Goal: Task Accomplishment & Management: Use online tool/utility

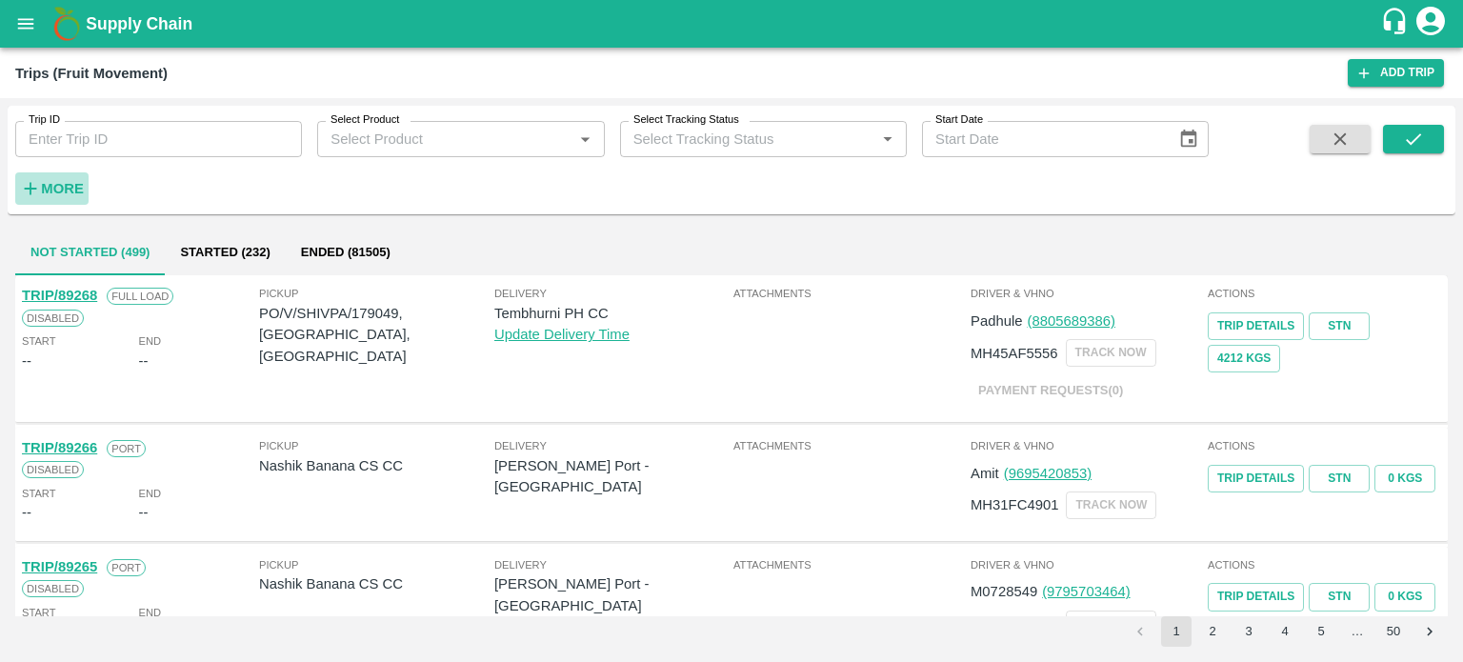
click at [70, 174] on button "More" at bounding box center [51, 188] width 73 height 32
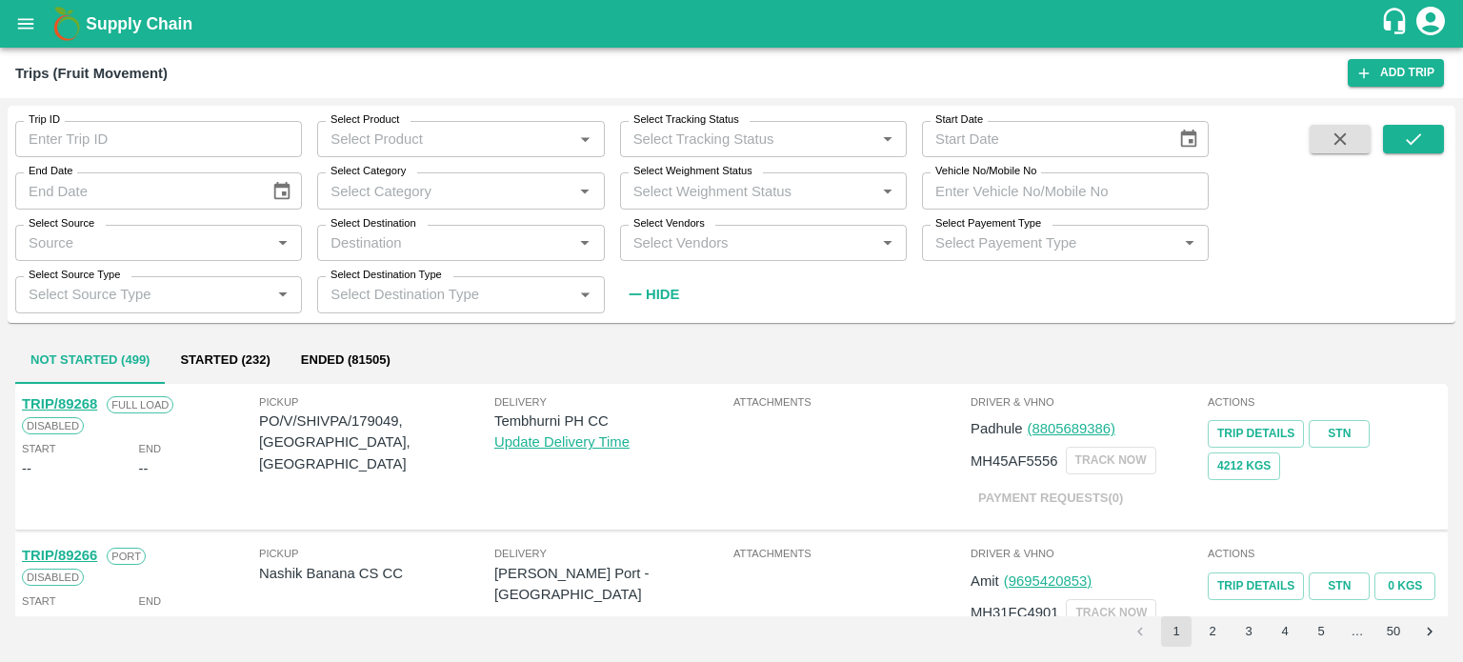
click at [691, 240] on input "Select Vendors" at bounding box center [748, 243] width 244 height 25
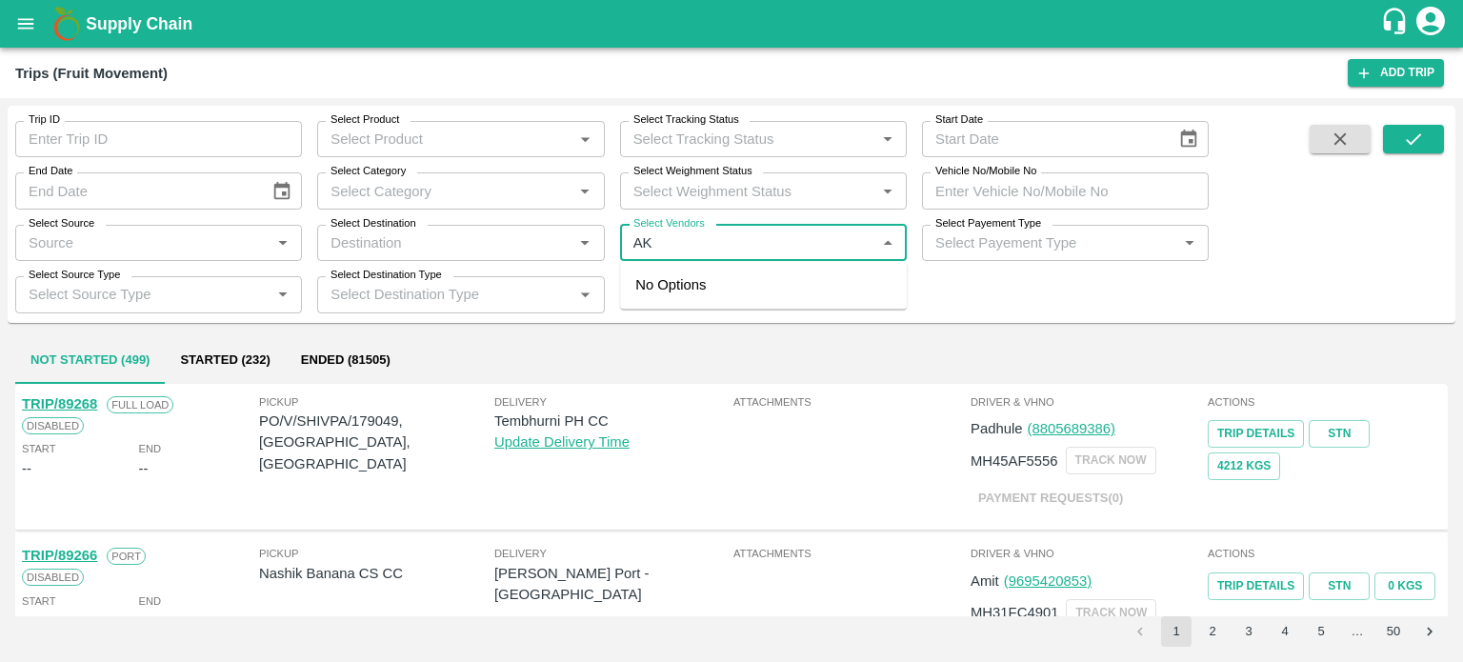
type input "A"
type input "AKE"
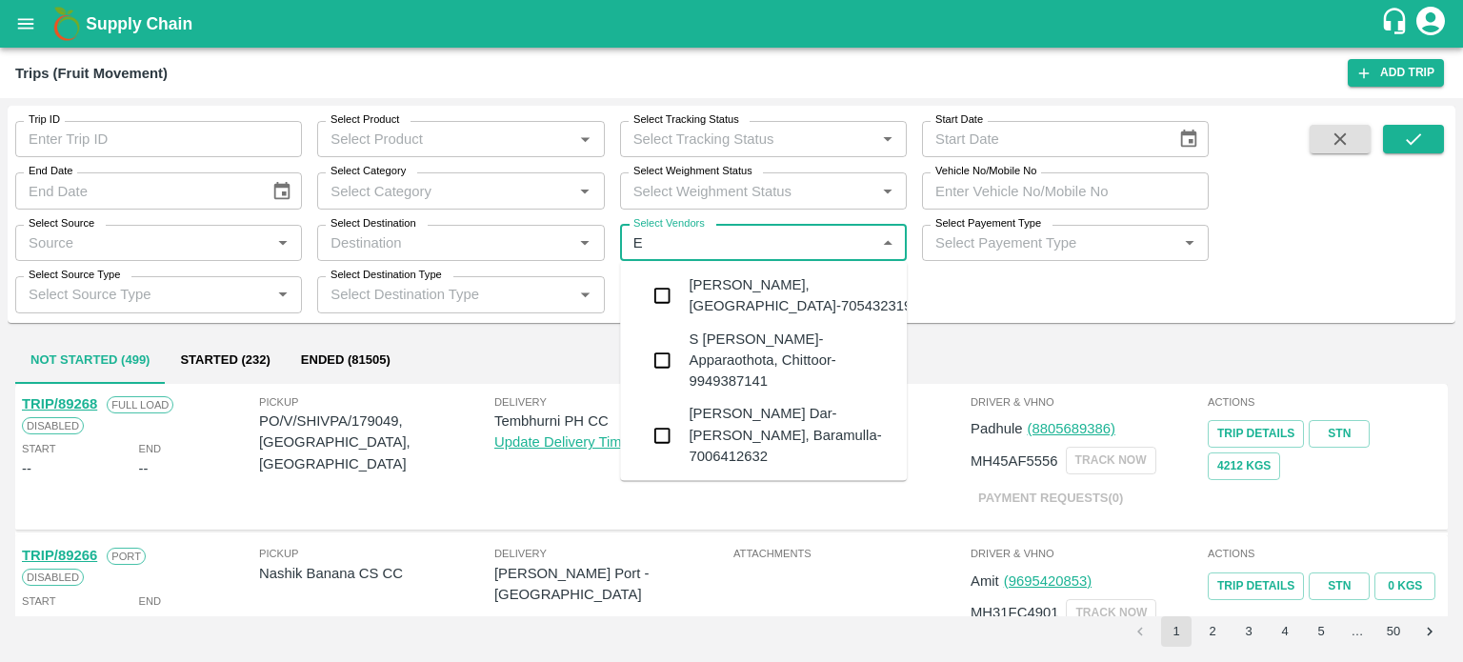
type input "EL"
click at [691, 240] on input "Select Vendors" at bounding box center [748, 243] width 244 height 25
type input "AKEEL"
click at [739, 413] on body "Supply Chain Trips (Fruit Movement) Add Trip Trip ID Trip ID Select Product Sel…" at bounding box center [731, 331] width 1463 height 662
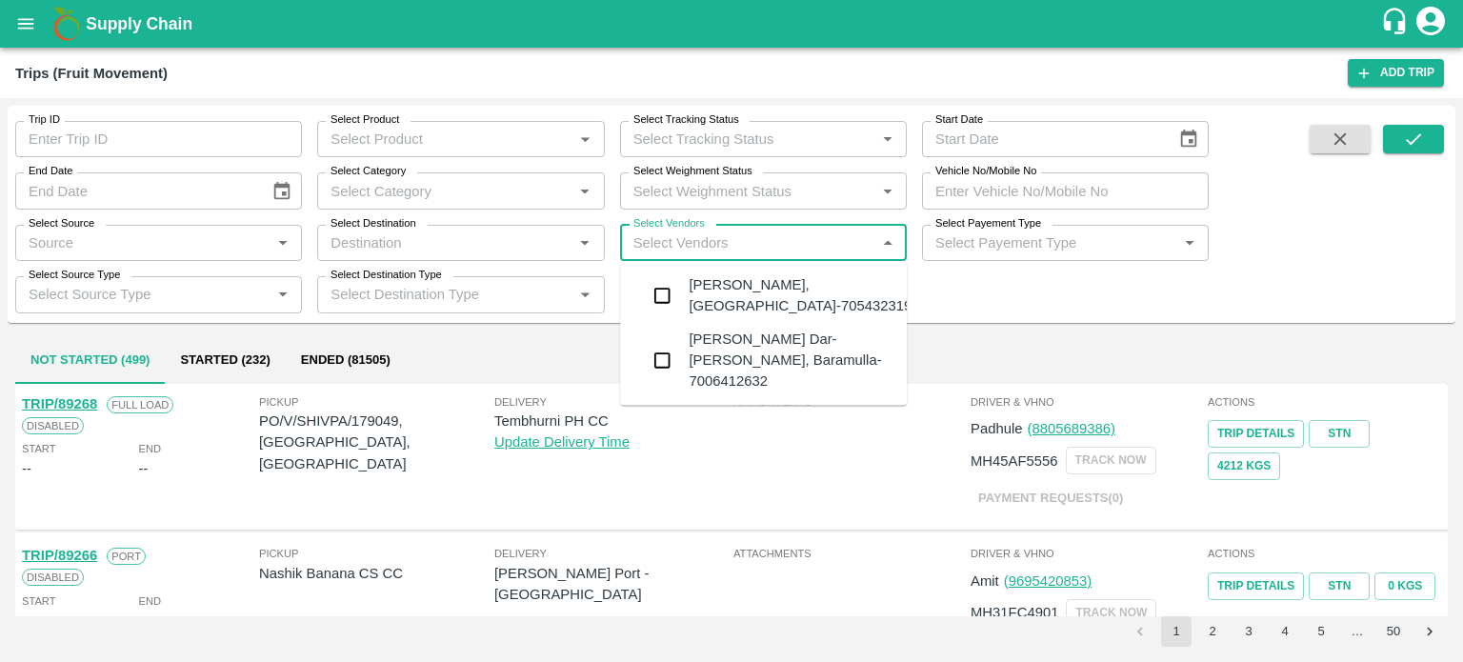
click at [818, 331] on div "[PERSON_NAME] Dar-[PERSON_NAME], Baramulla-7006412632" at bounding box center [790, 361] width 203 height 64
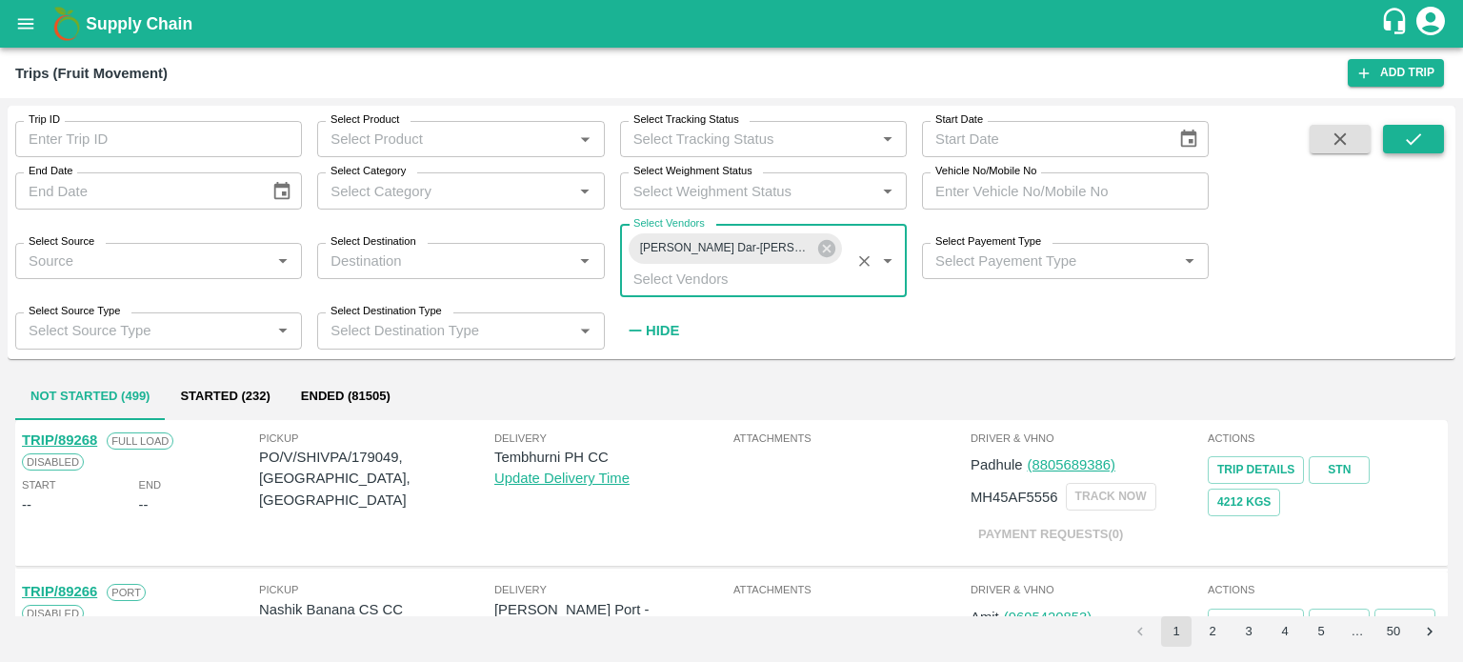
click at [1403, 137] on icon "submit" at bounding box center [1413, 139] width 21 height 21
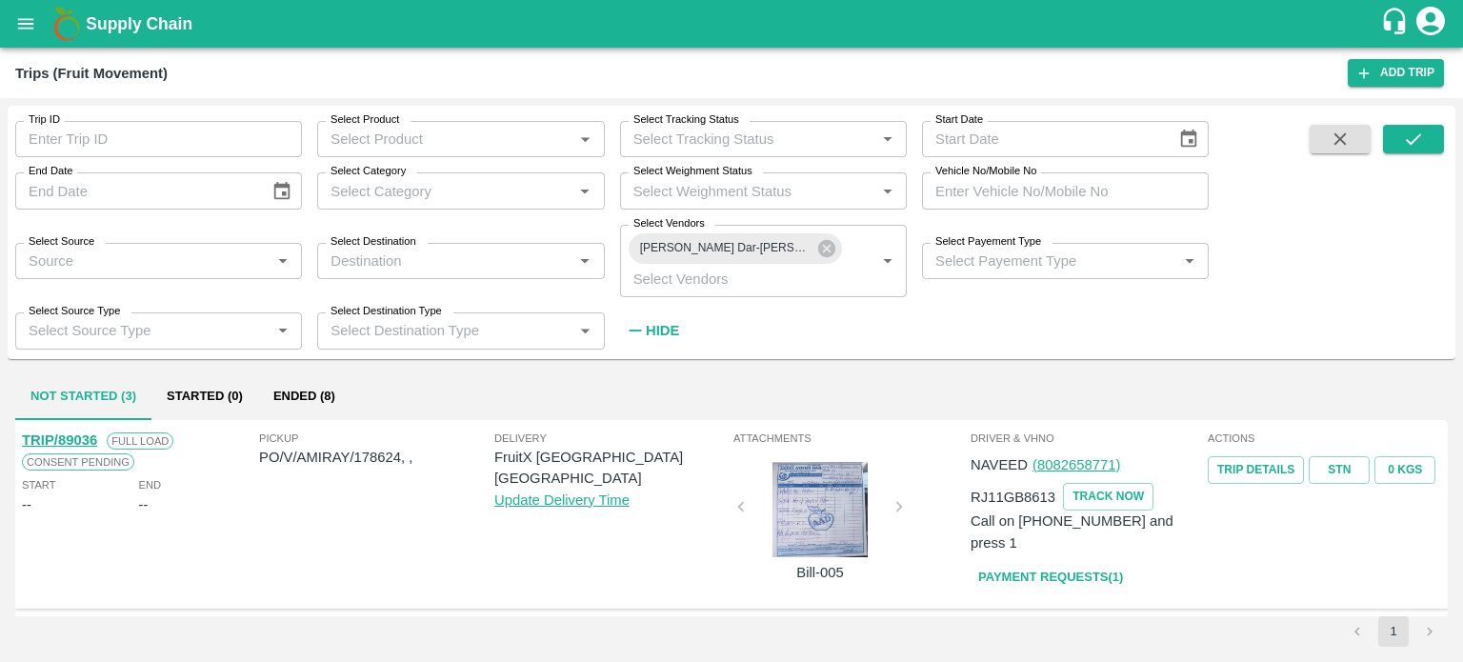
click at [667, 331] on strong "Hide" at bounding box center [662, 330] width 33 height 15
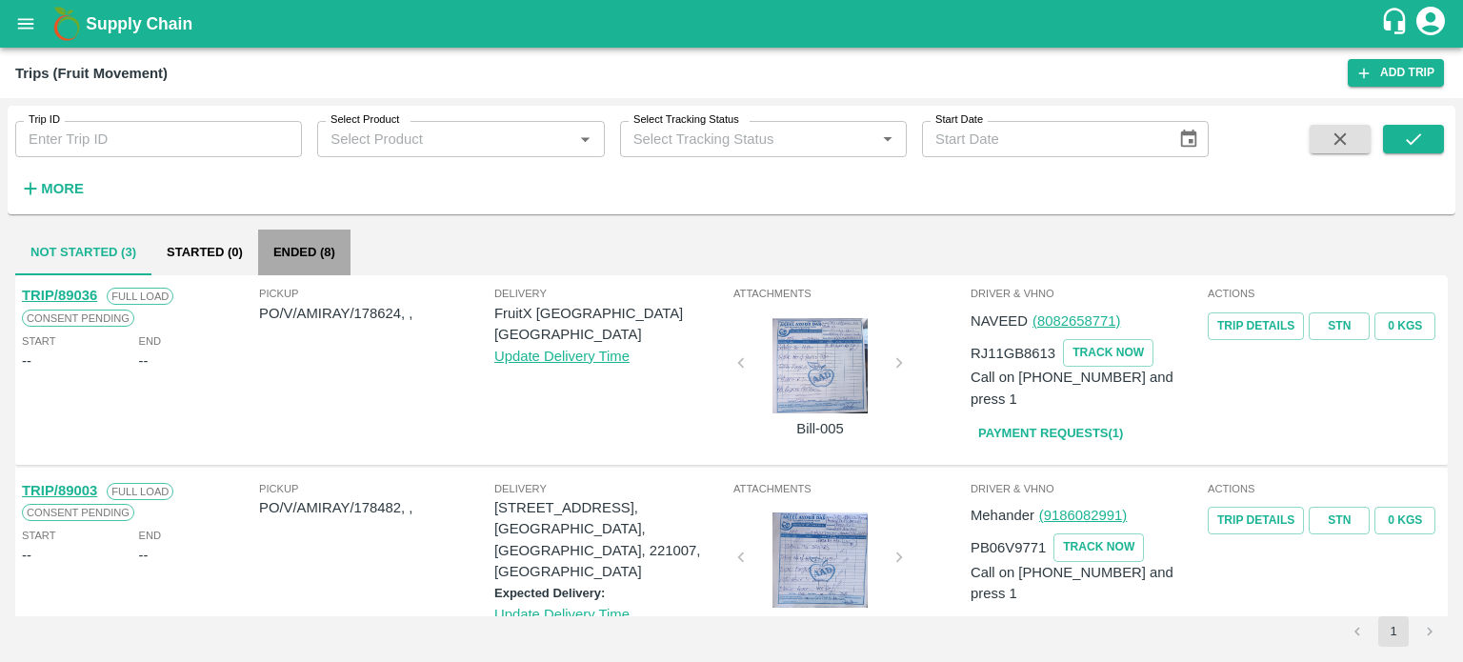
click at [301, 262] on button "Ended (8)" at bounding box center [304, 253] width 92 height 46
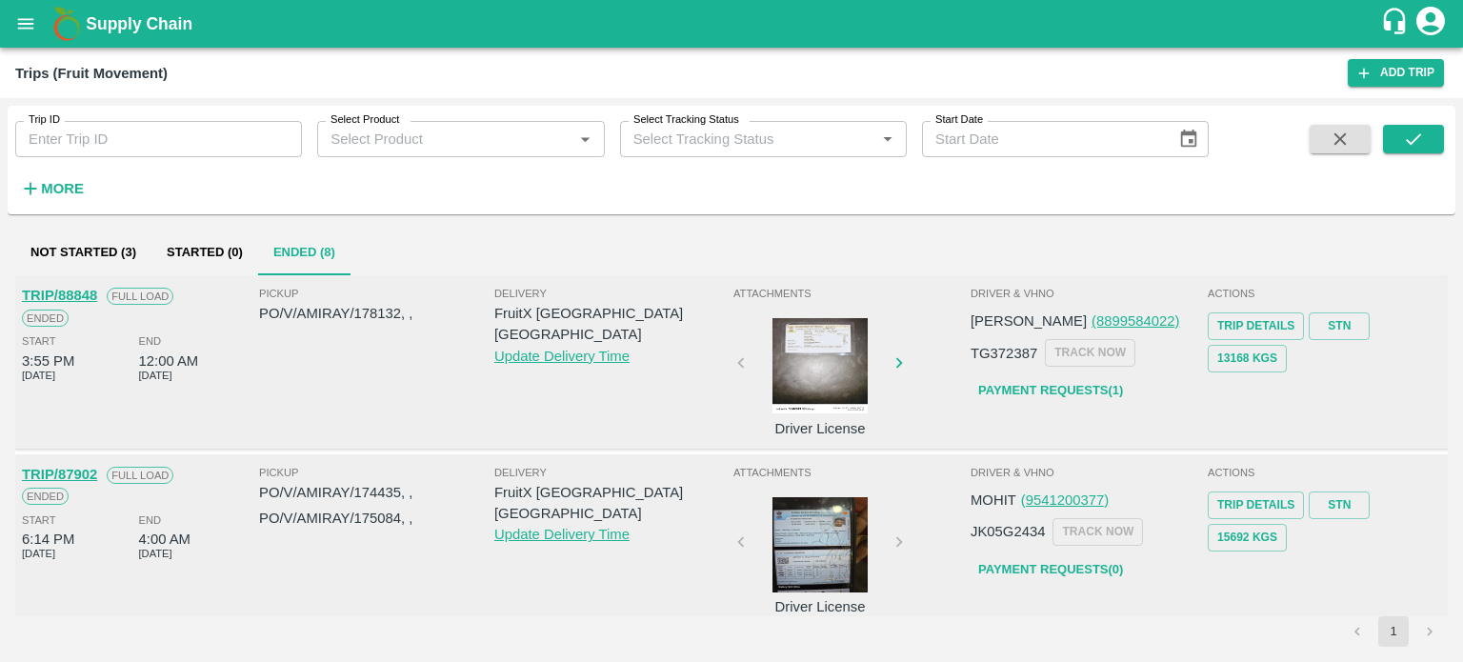
click at [806, 359] on div at bounding box center [820, 365] width 143 height 95
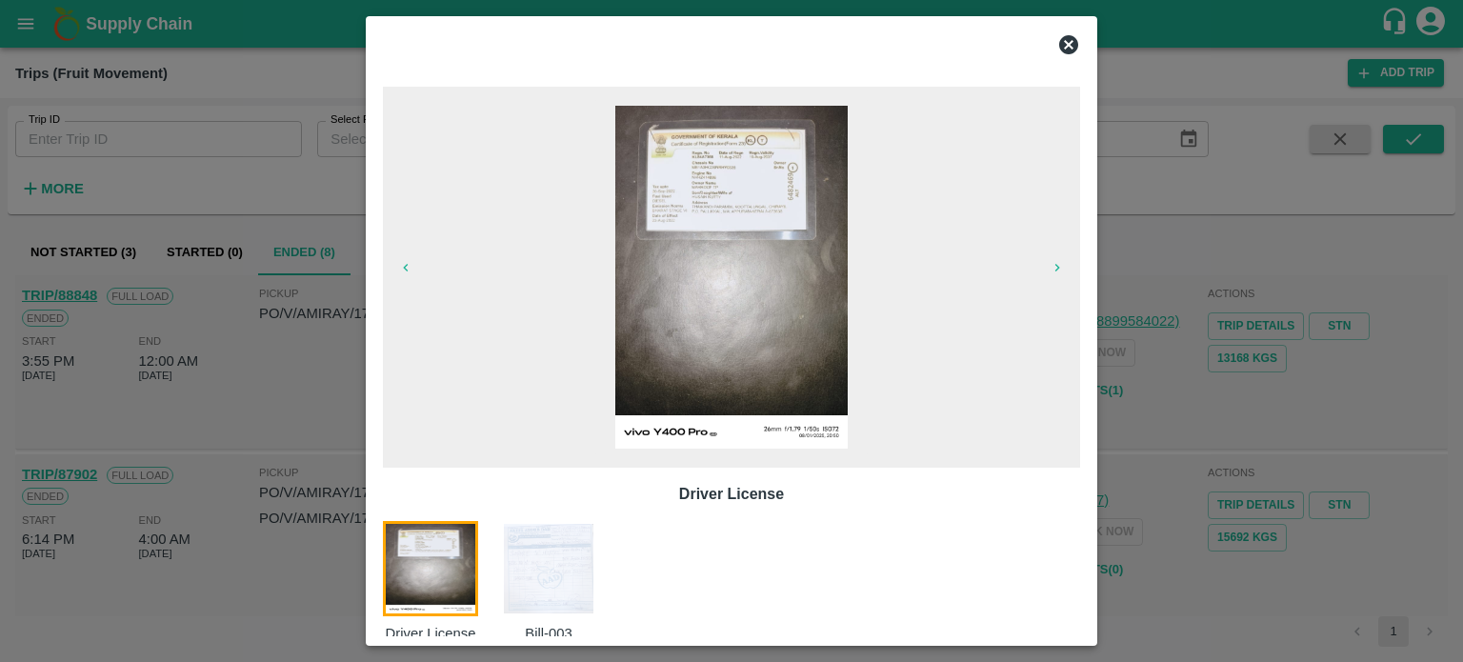
click at [531, 571] on img at bounding box center [548, 568] width 95 height 95
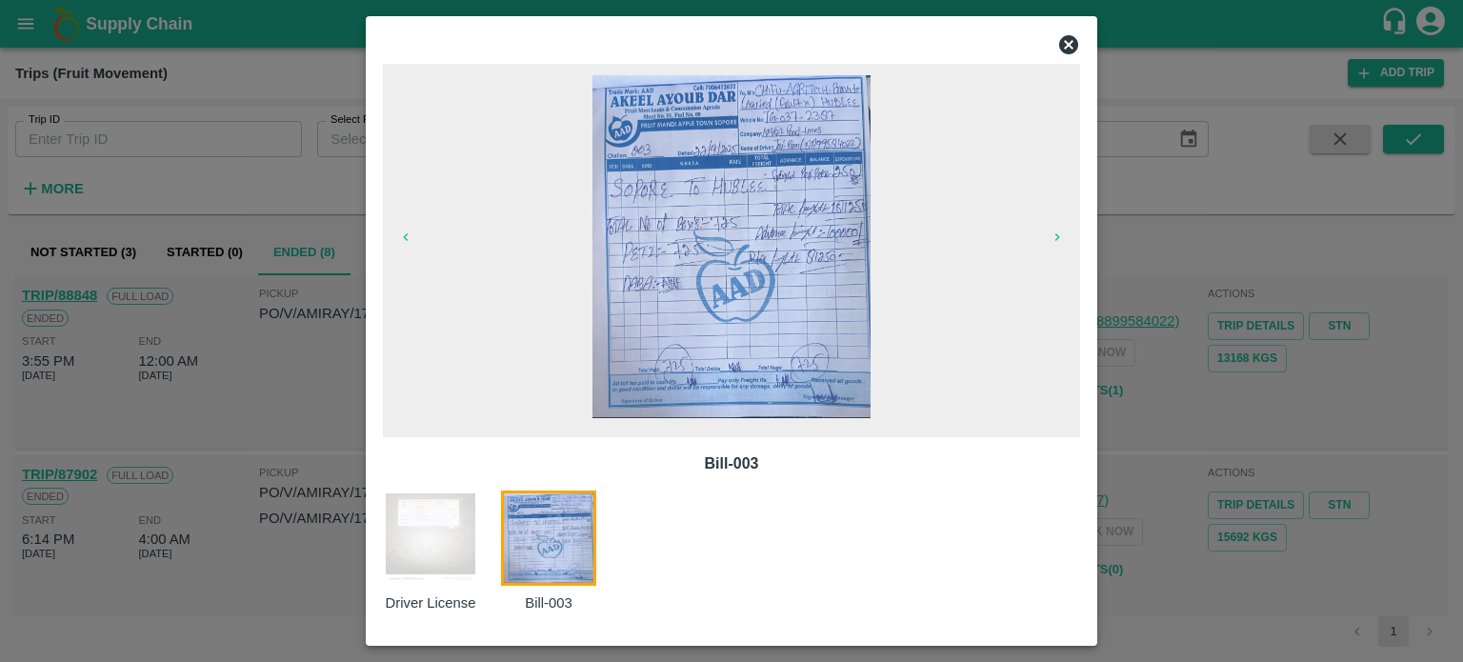
click at [531, 571] on img at bounding box center [548, 538] width 95 height 95
click at [1178, 415] on div at bounding box center [731, 331] width 1463 height 662
